Goal: Task Accomplishment & Management: Manage account settings

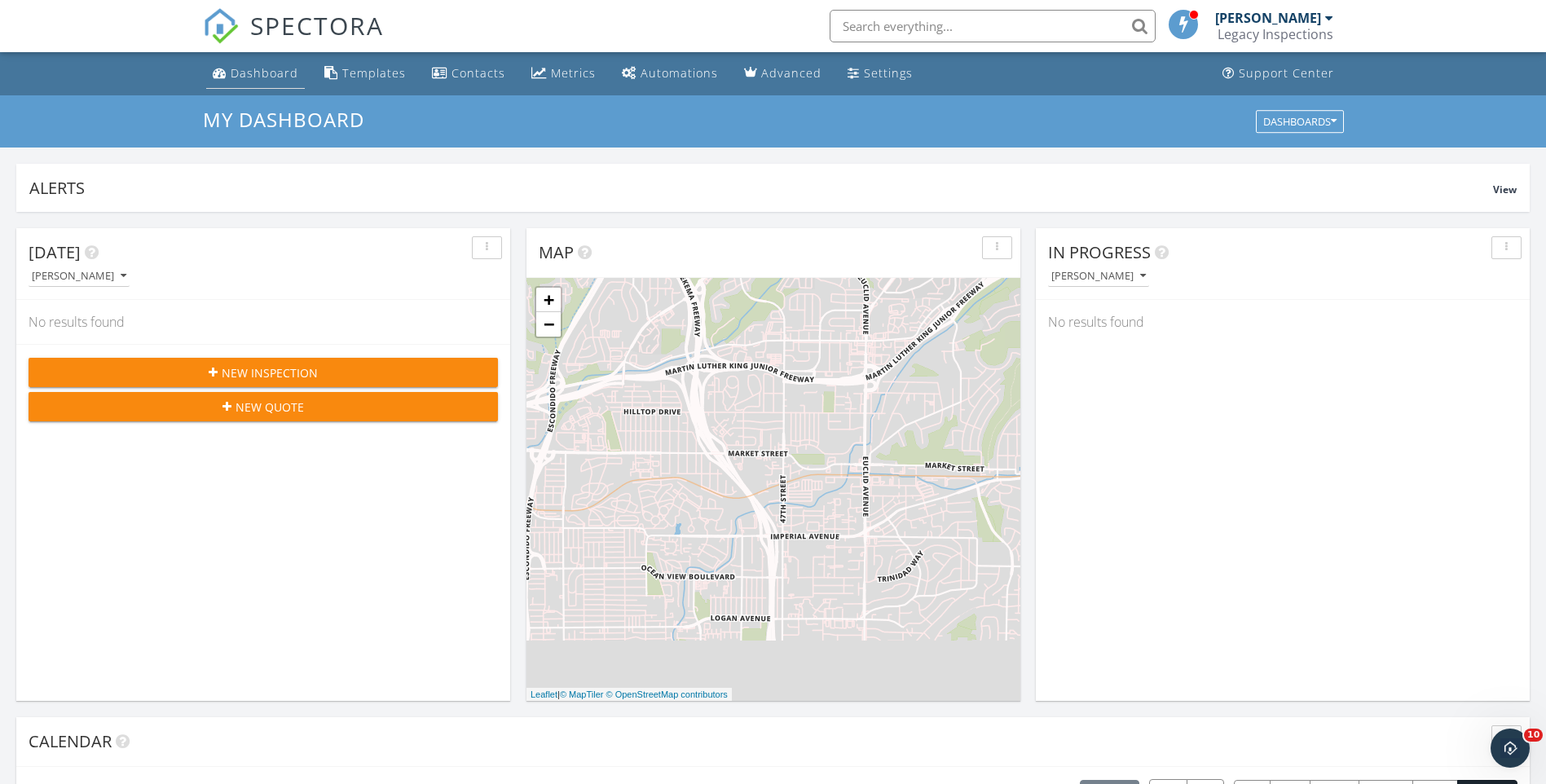
click at [271, 76] on div "Dashboard" at bounding box center [264, 73] width 67 height 16
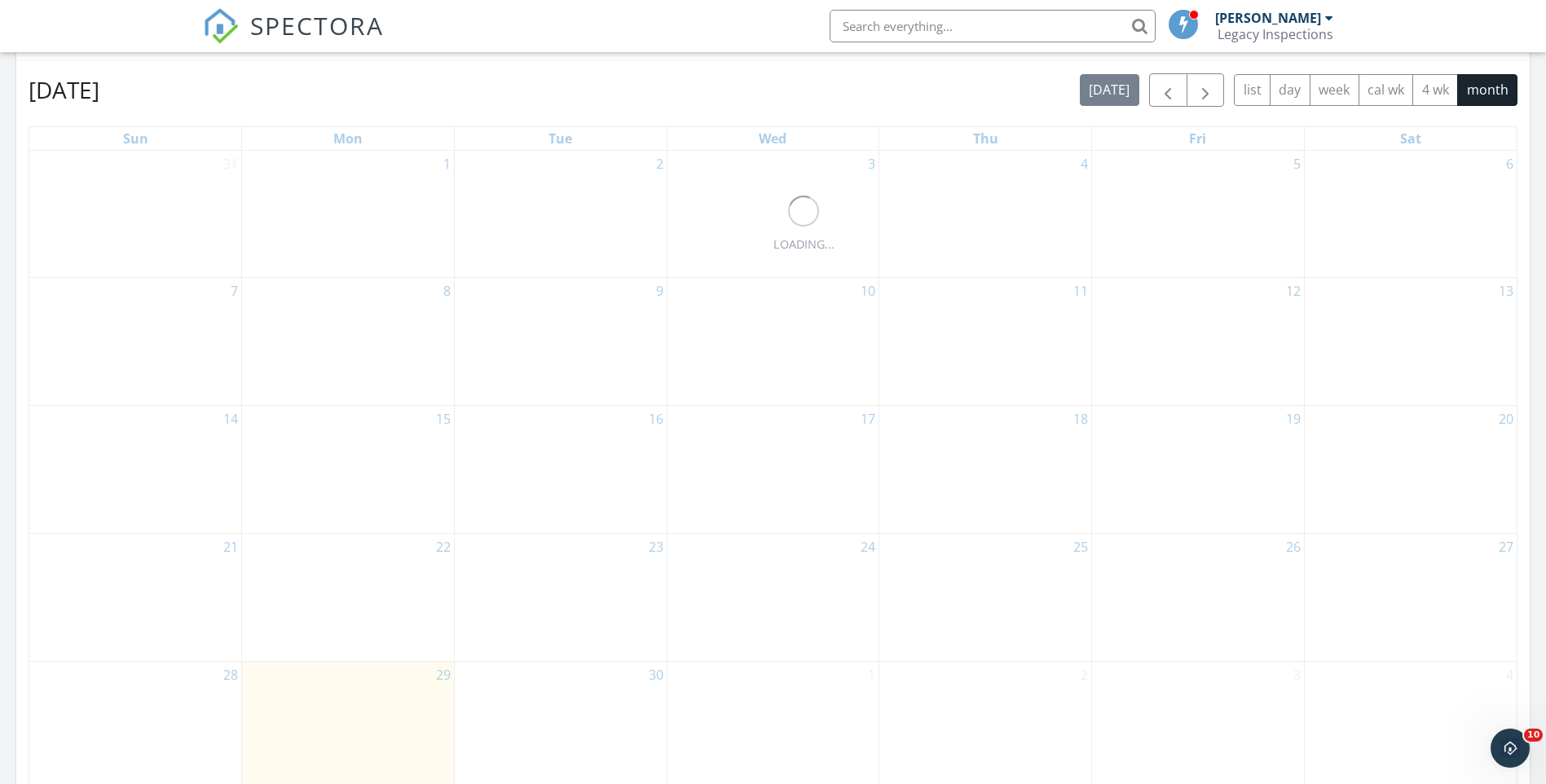
scroll to position [720, 0]
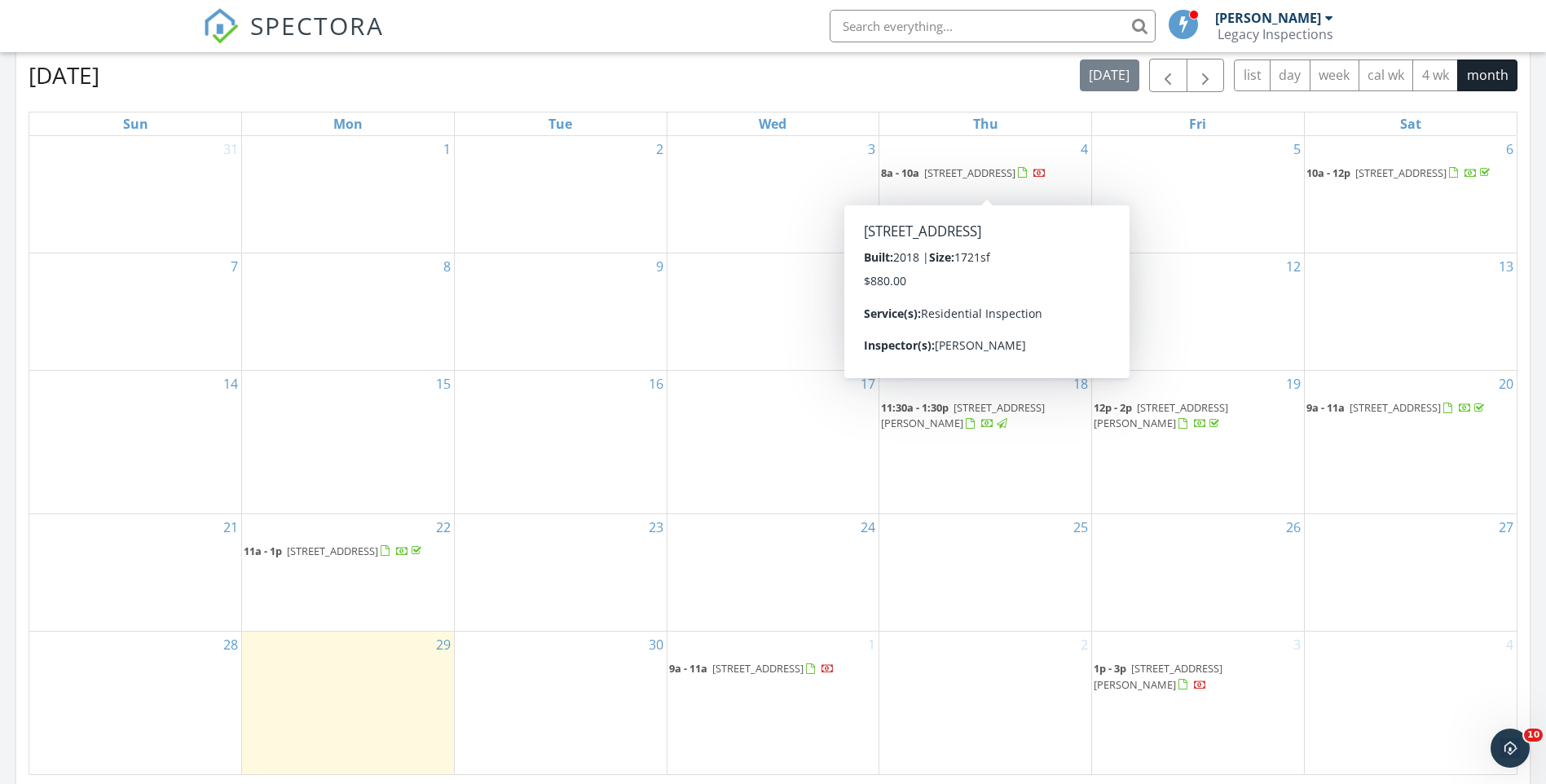
click at [966, 171] on span "3014 46th St, San Diego 92105" at bounding box center [969, 172] width 91 height 15
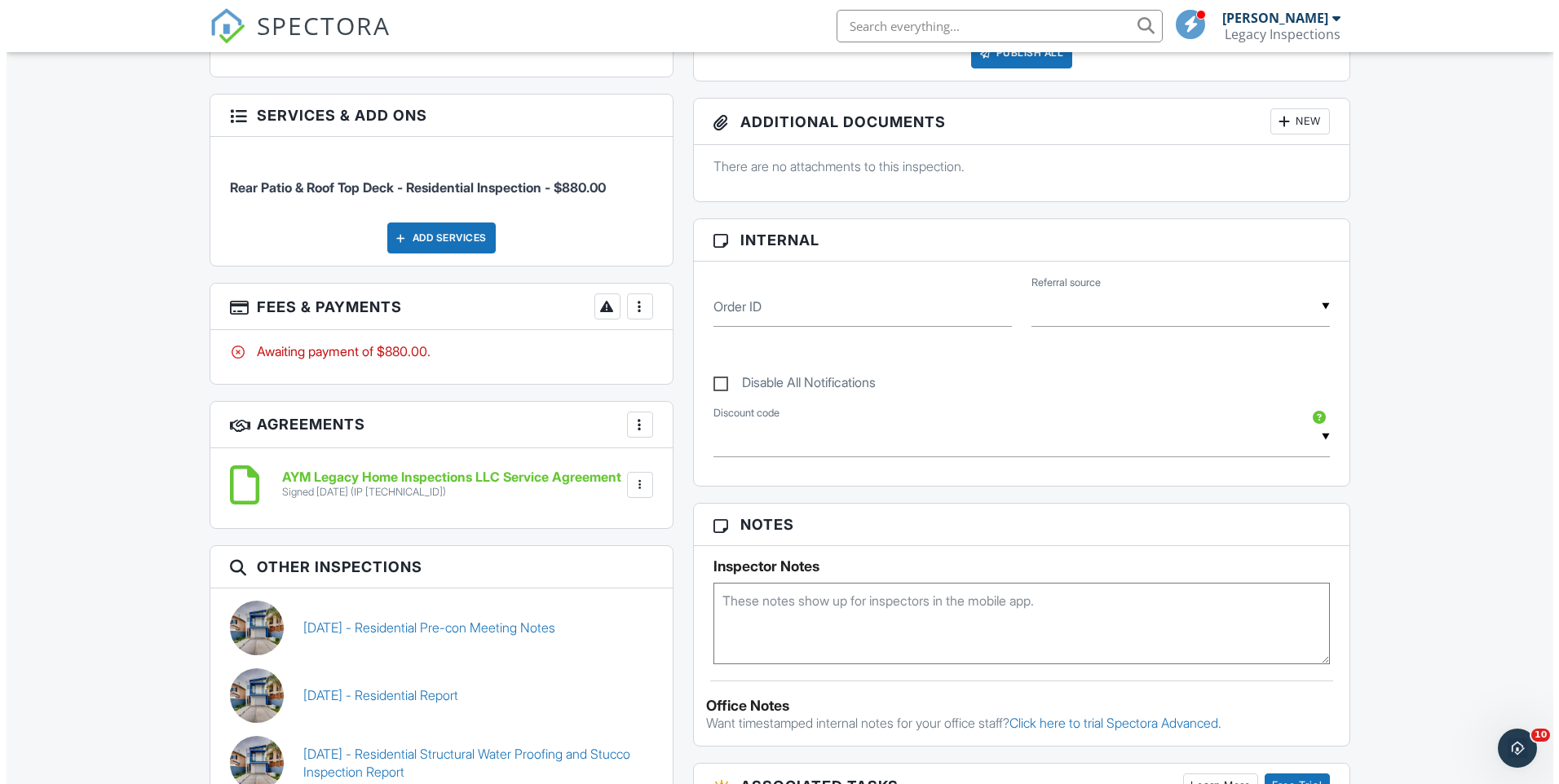
scroll to position [610, 0]
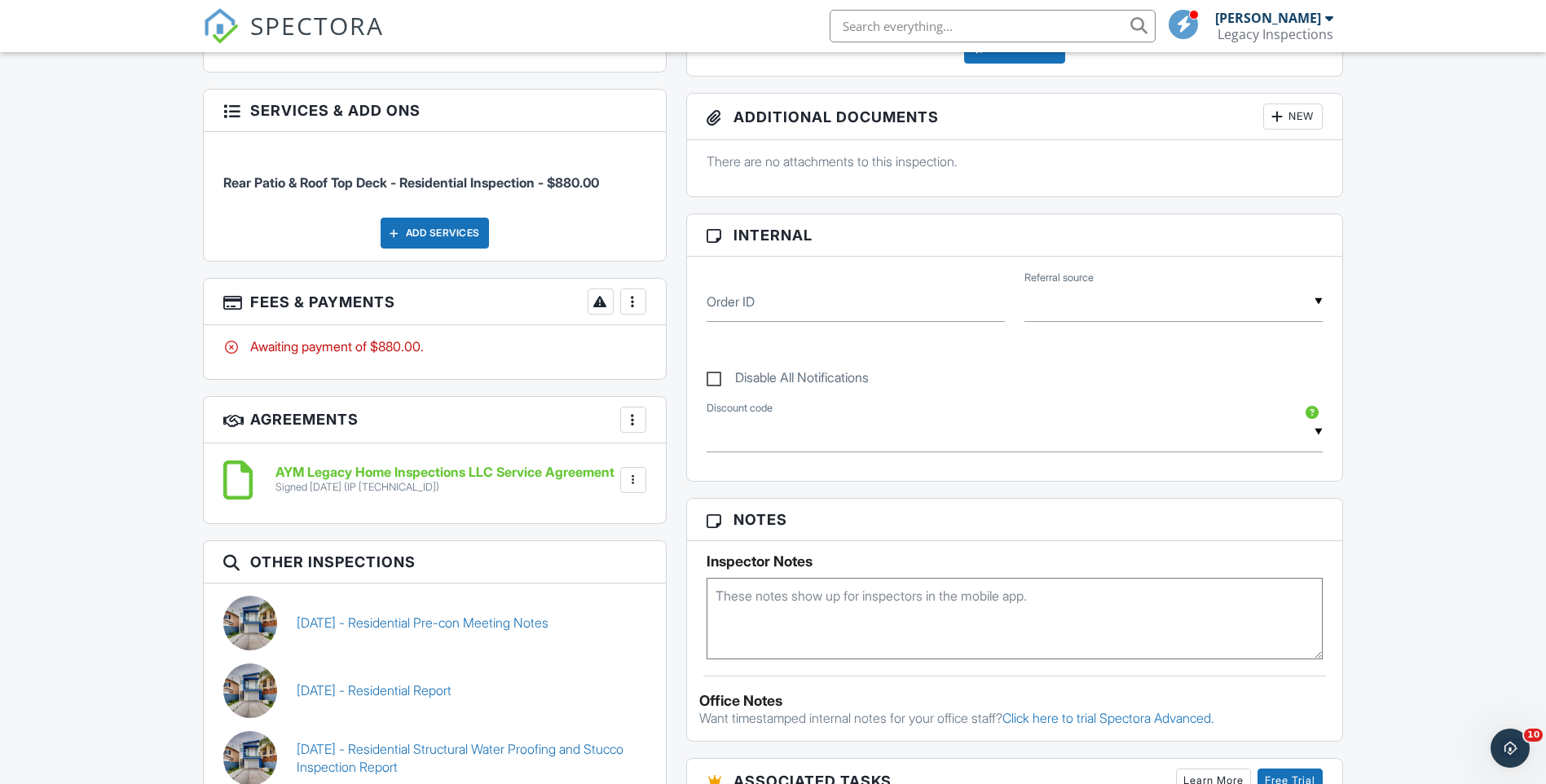
click at [633, 311] on div "More" at bounding box center [634, 302] width 26 height 26
click at [706, 354] on li "Edit Fees & Payments" at bounding box center [715, 351] width 171 height 41
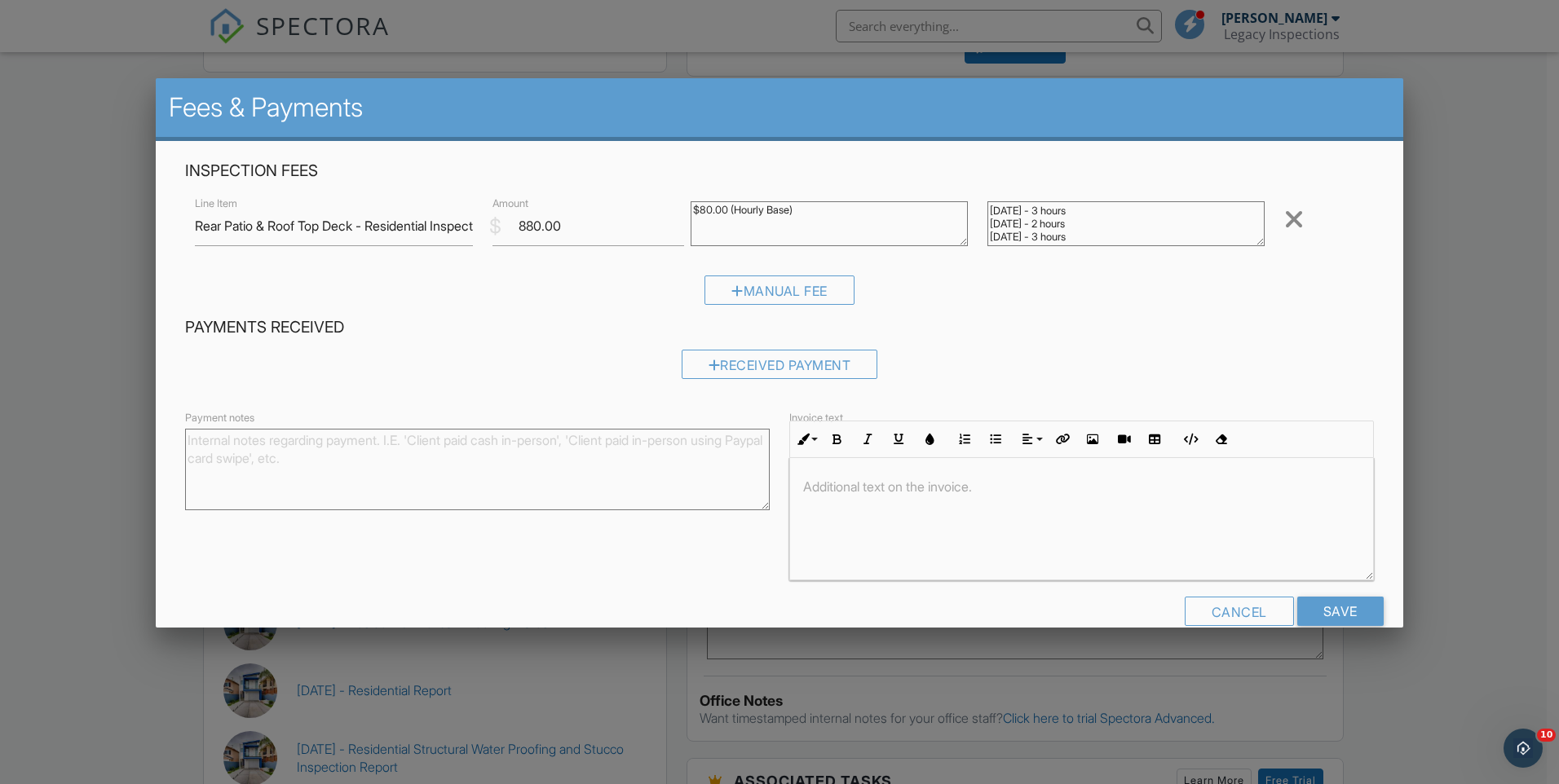
scroll to position [52, 0]
click at [1151, 229] on textarea "9/4/25 - 1 hour 9/5/25 - 1 hour 9/8/25 - 1 hour 9/10/25 - 3 hours 9/15/25 - 2 h…" at bounding box center [1125, 223] width 277 height 45
type textarea "9/4/25 - 1 hour 9/5/25 - 1 hour 9/8/25 - 1 hour 9/10/25 - 3 hours 9/15/25 - 2 h…"
click at [536, 228] on input "880.00" at bounding box center [589, 226] width 192 height 40
type input "1040.00"
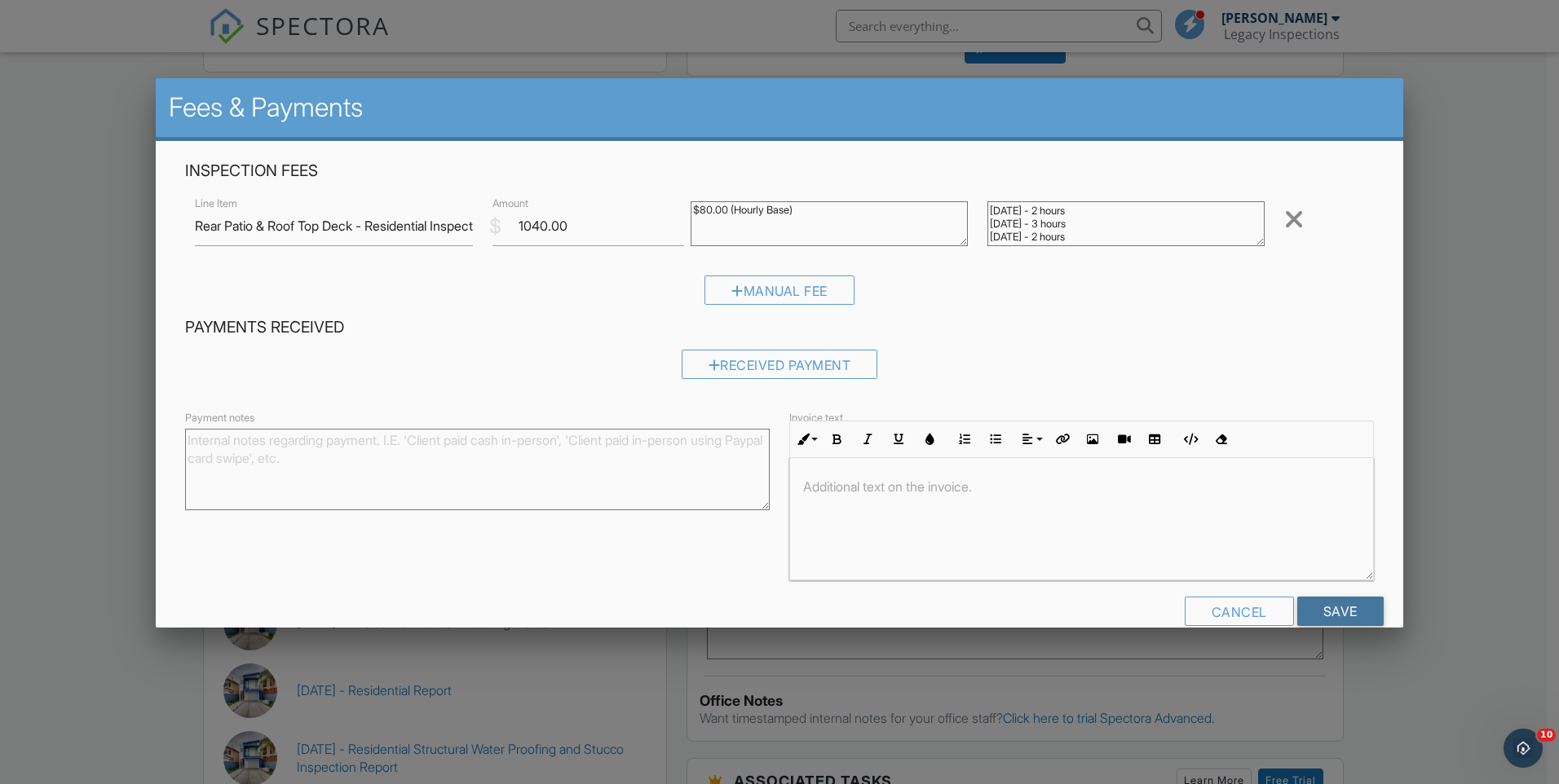
click at [1343, 610] on input "Save" at bounding box center [1340, 612] width 87 height 30
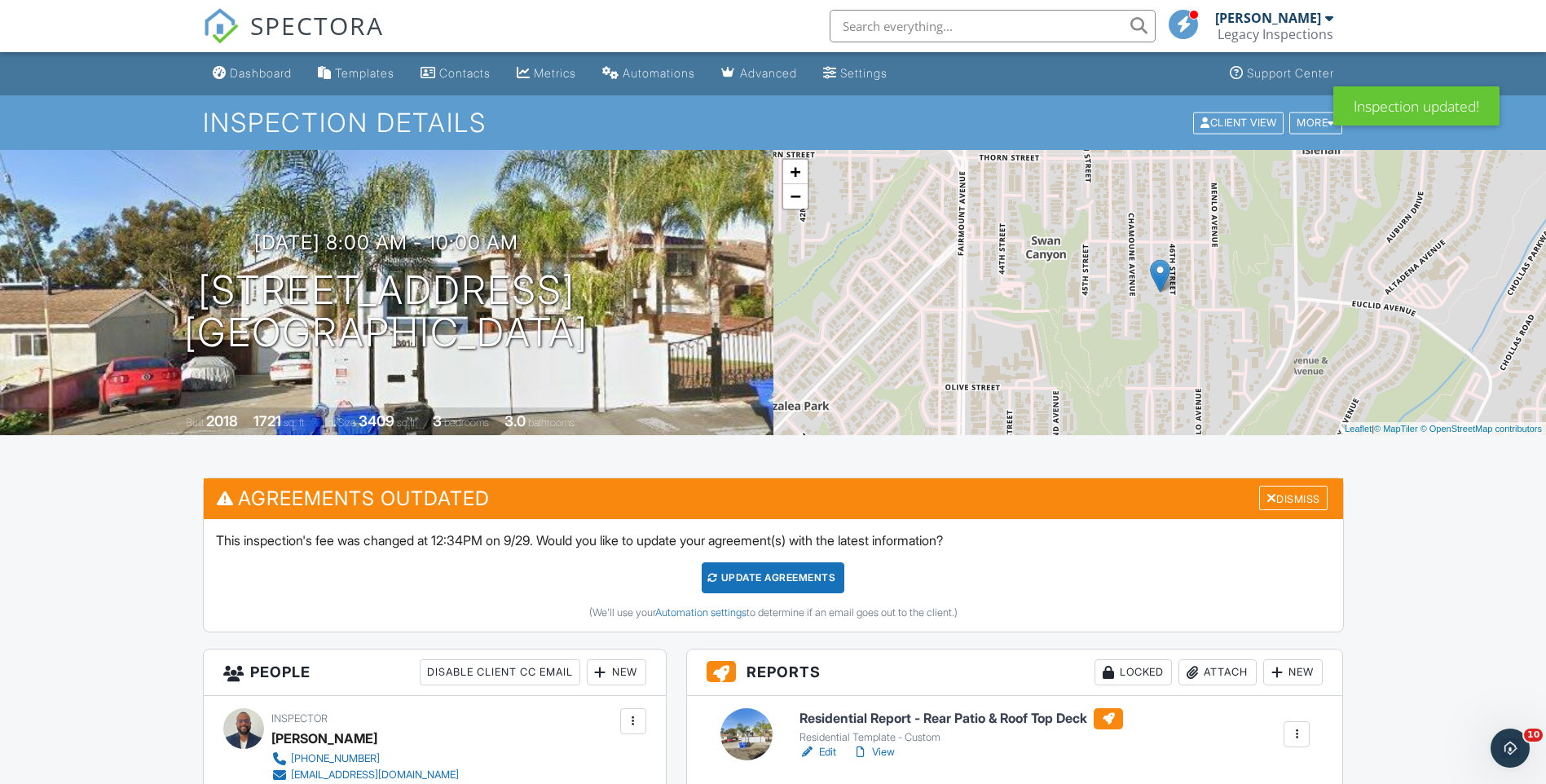
scroll to position [189, 0]
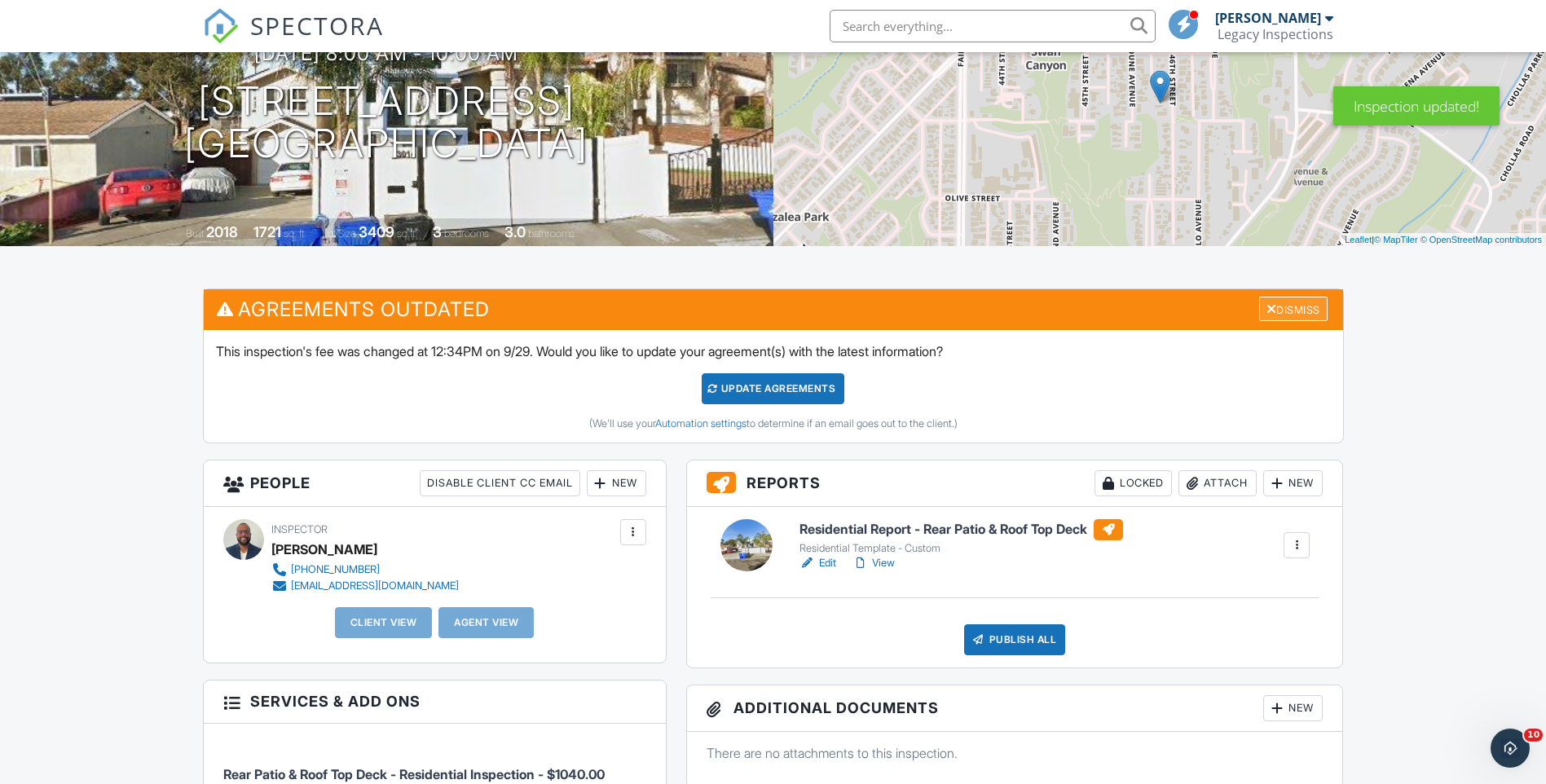
click at [1300, 310] on div "Dismiss" at bounding box center [1293, 309] width 68 height 25
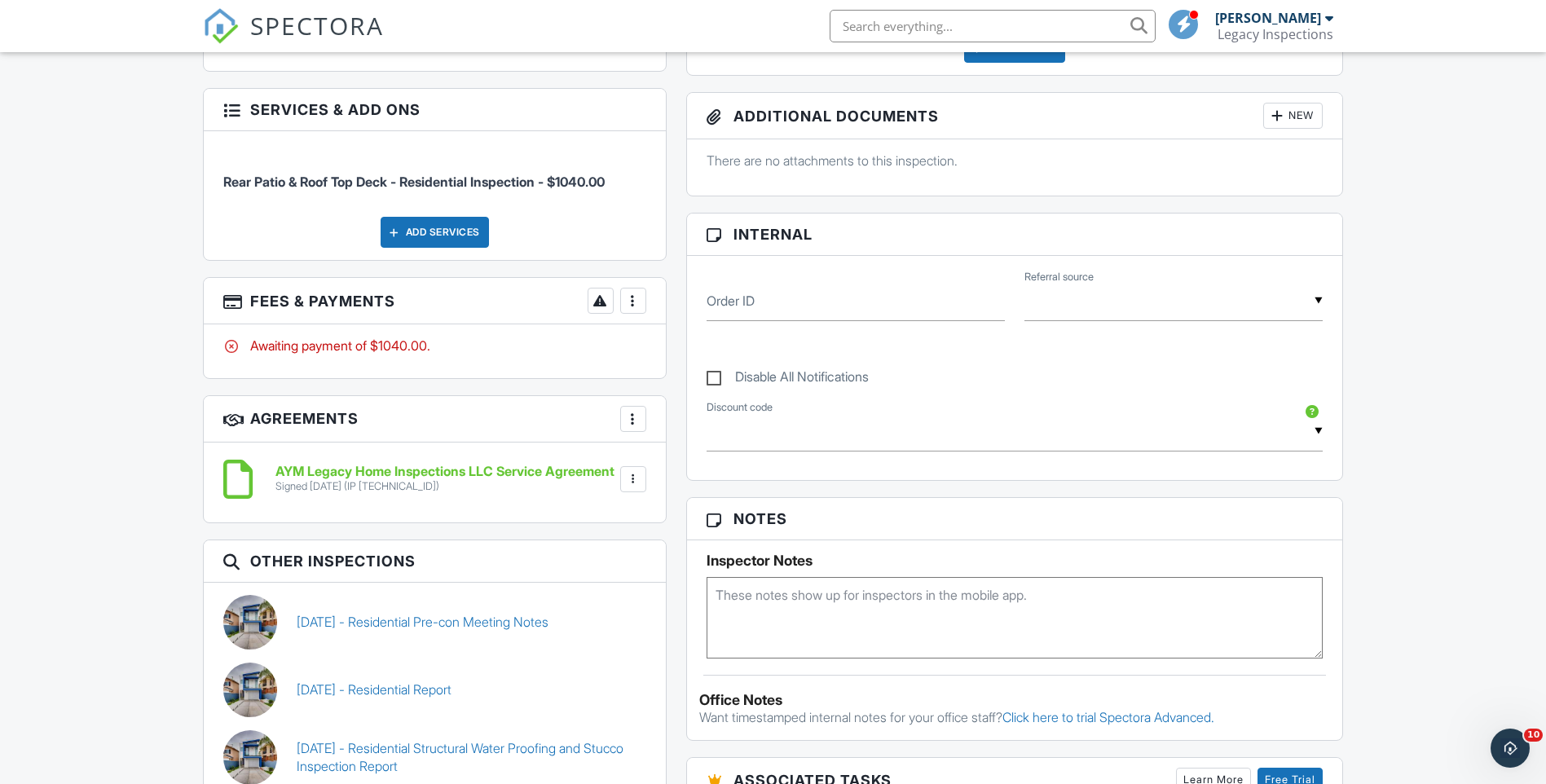
scroll to position [0, 0]
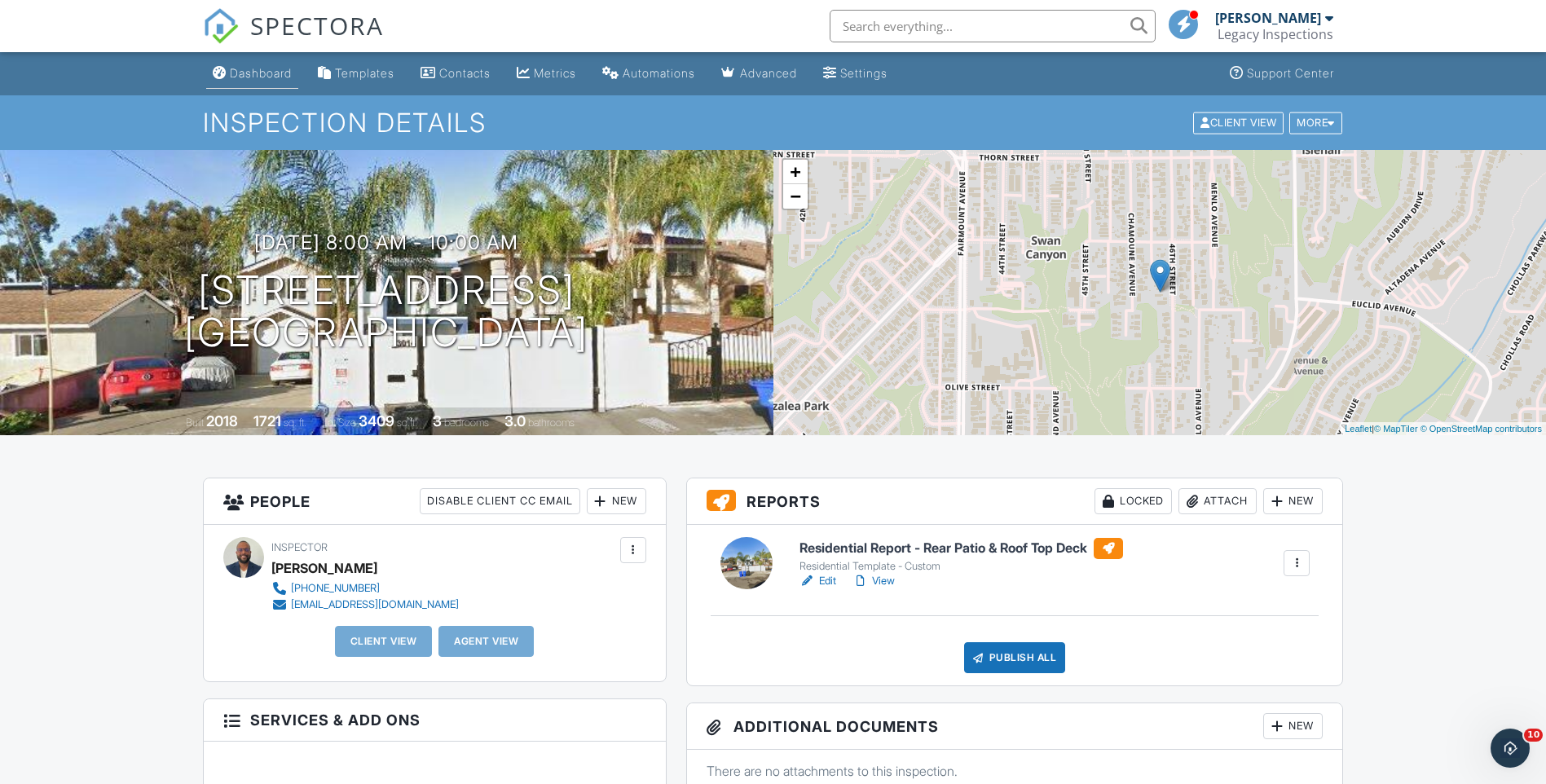
click at [227, 67] on link "Dashboard" at bounding box center [253, 74] width 92 height 30
